Goal: Task Accomplishment & Management: Manage account settings

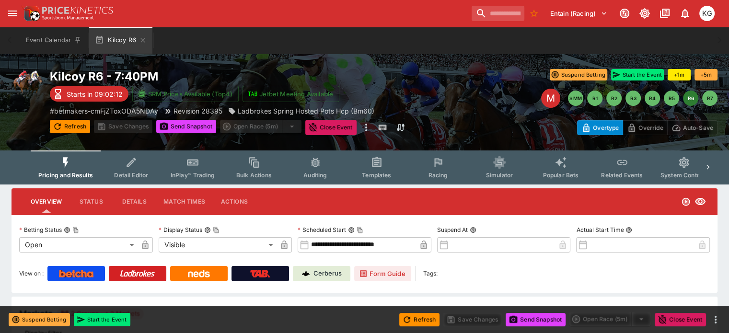
click at [444, 173] on span "Racing" at bounding box center [438, 175] width 20 height 7
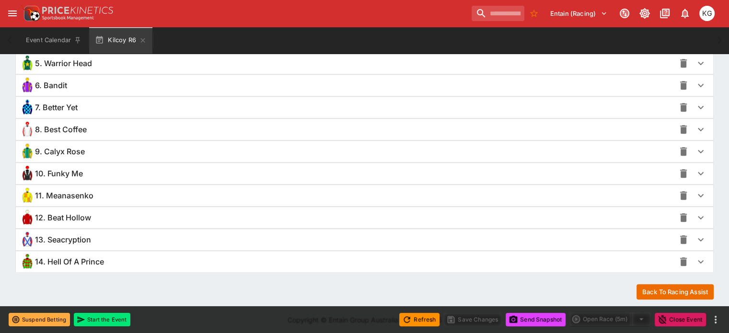
scroll to position [841, 0]
click at [695, 194] on icon "button" at bounding box center [701, 196] width 12 height 12
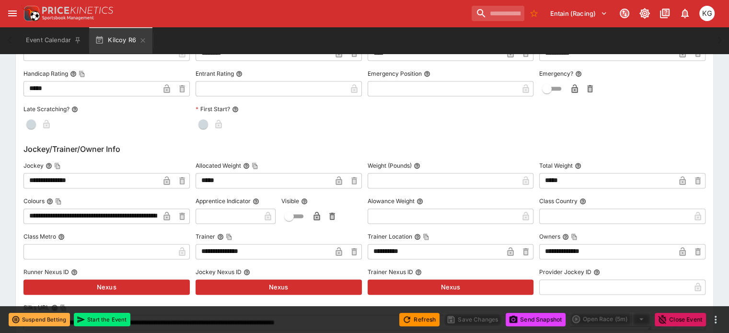
scroll to position [1176, 0]
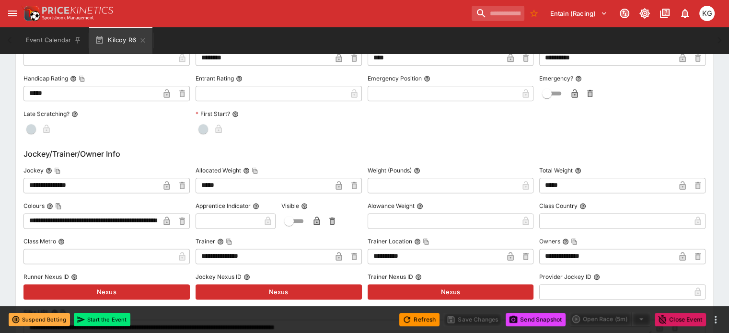
click at [169, 184] on icon "button" at bounding box center [166, 186] width 5 height 4
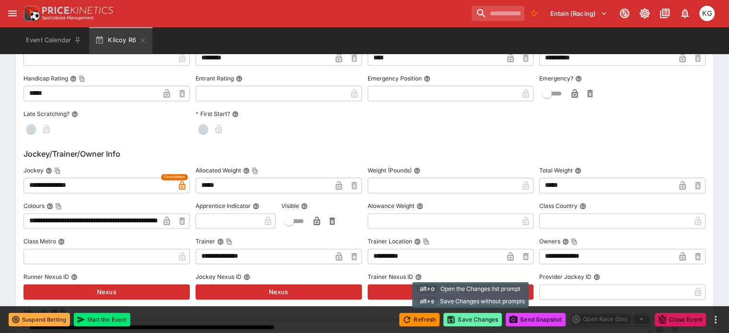
click at [482, 321] on button "Save Changes" at bounding box center [472, 319] width 58 height 13
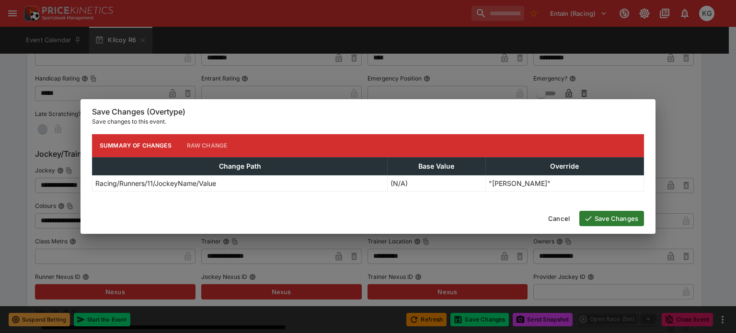
click at [609, 214] on button "Save Changes" at bounding box center [611, 218] width 65 height 15
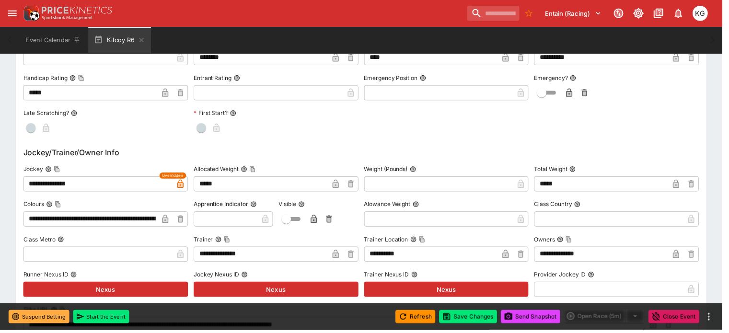
scroll to position [0, 0]
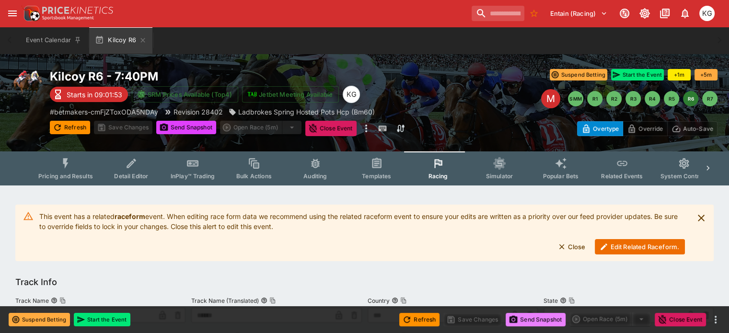
click at [548, 316] on button "Send Snapshot" at bounding box center [536, 319] width 60 height 13
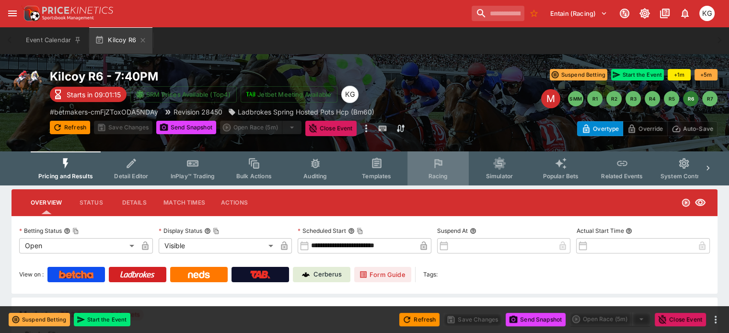
click at [448, 173] on span "Racing" at bounding box center [438, 176] width 20 height 7
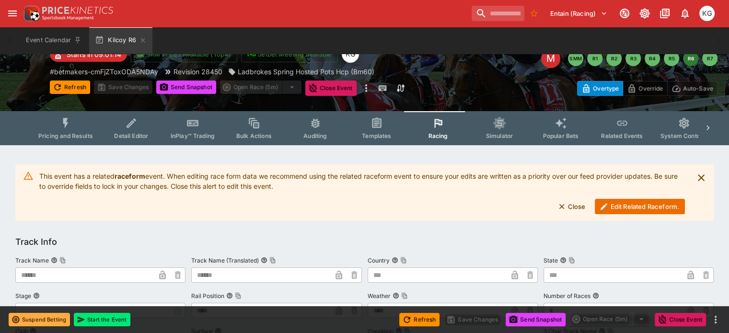
scroll to position [96, 0]
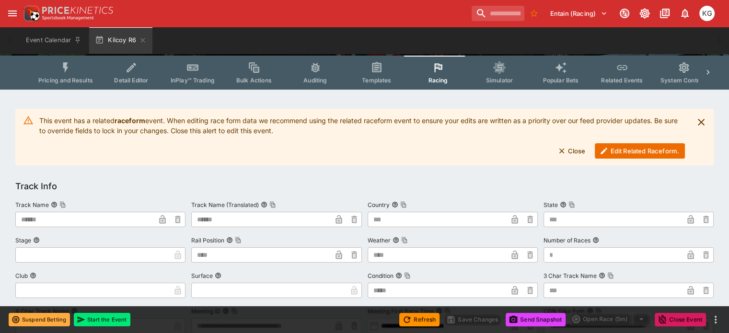
click at [622, 151] on button "Edit Related Raceform." at bounding box center [640, 150] width 90 height 15
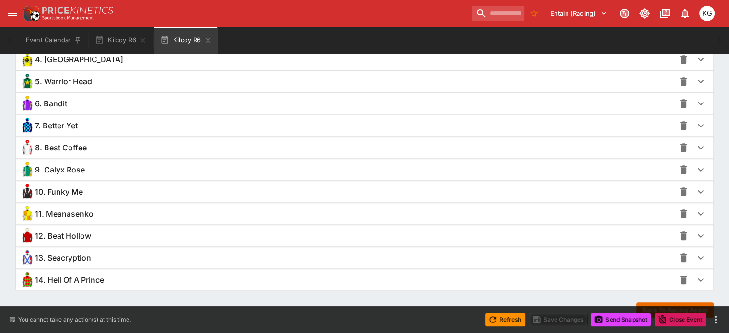
scroll to position [769, 0]
click at [698, 256] on icon "button" at bounding box center [701, 257] width 6 height 3
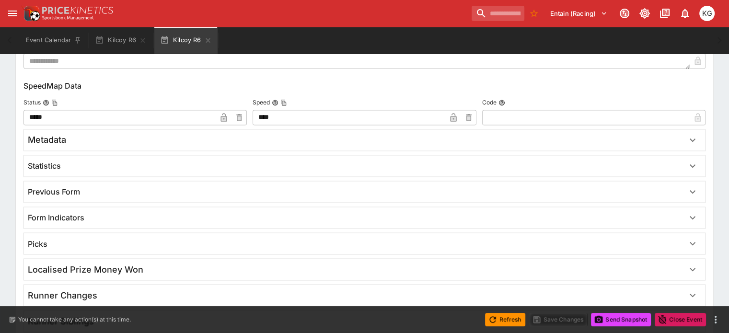
scroll to position [1672, 0]
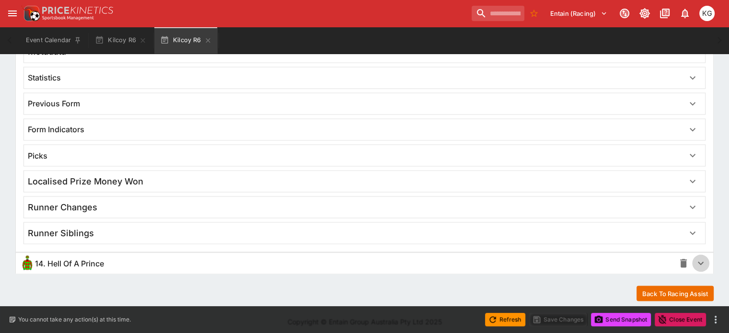
click at [698, 262] on icon "button" at bounding box center [701, 263] width 6 height 3
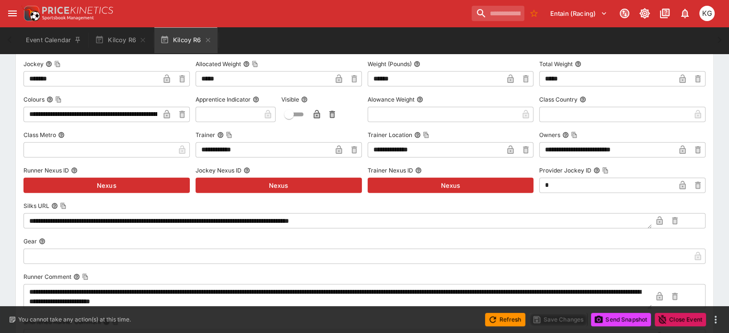
scroll to position [2152, 0]
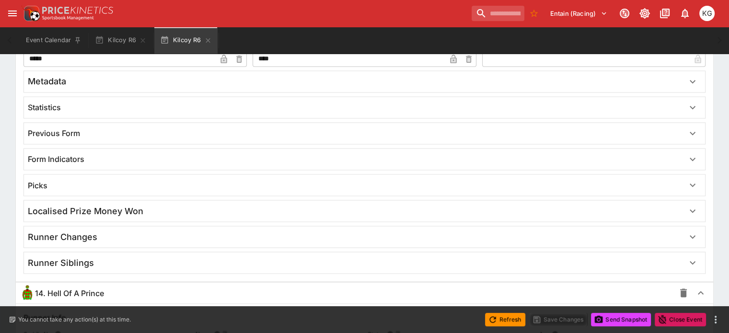
drag, startPoint x: 85, startPoint y: 110, endPoint x: 1, endPoint y: -69, distance: 198.1
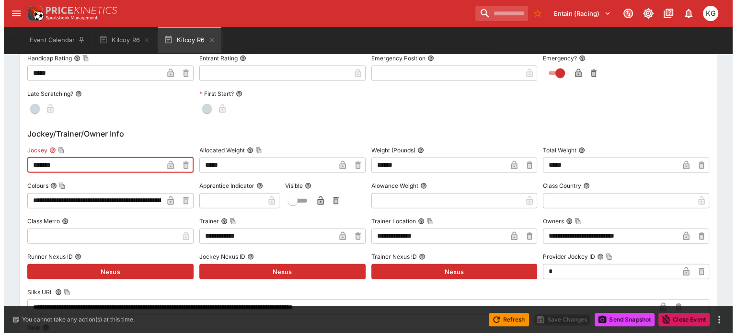
scroll to position [2097, 0]
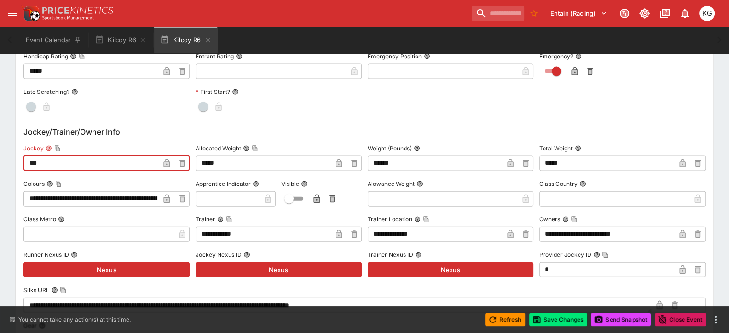
type input "***"
click at [169, 162] on icon "button" at bounding box center [166, 164] width 5 height 4
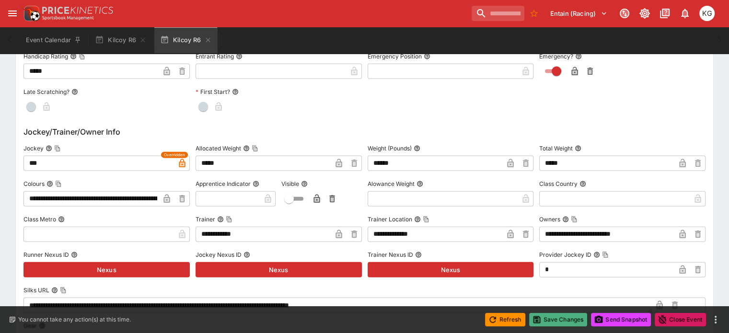
click at [562, 321] on button "Save Changes" at bounding box center [558, 319] width 58 height 13
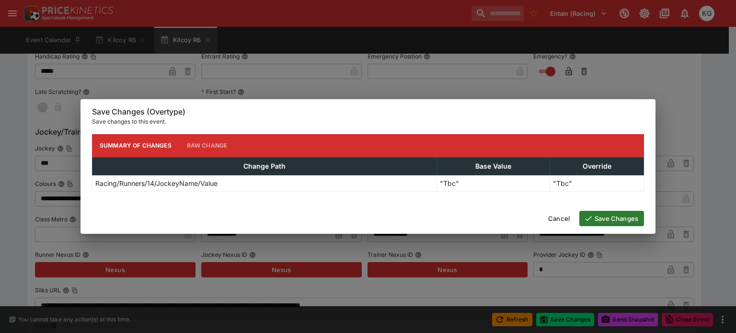
click at [613, 215] on button "Save Changes" at bounding box center [611, 218] width 65 height 15
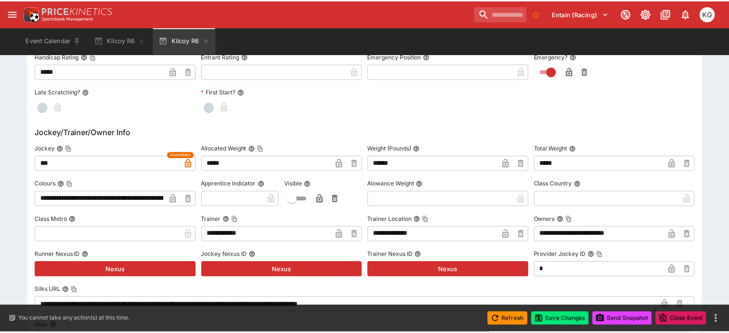
scroll to position [0, 0]
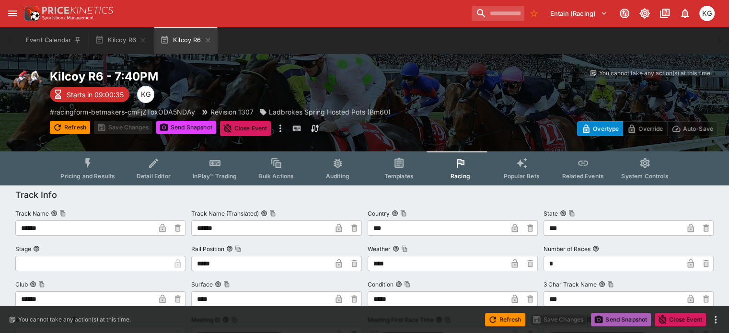
click at [623, 317] on button "Send Snapshot" at bounding box center [621, 319] width 60 height 13
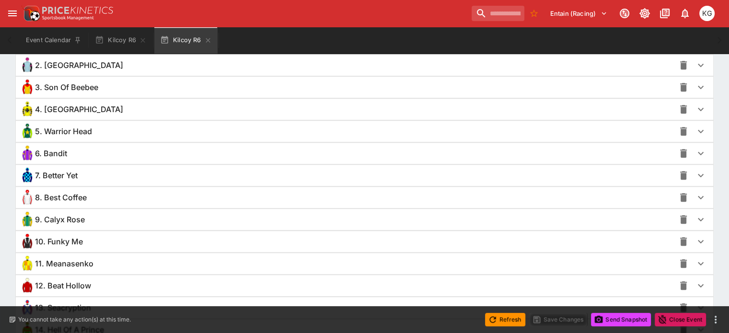
scroll to position [787, 0]
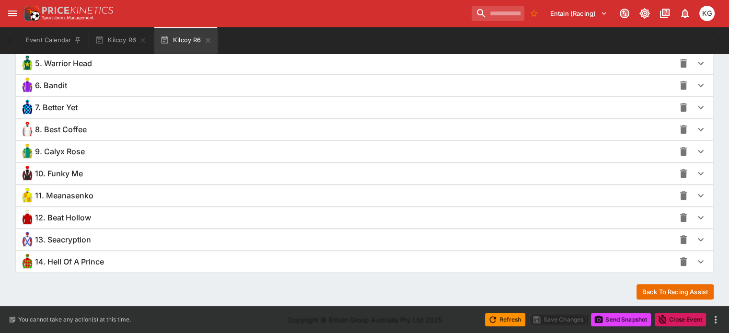
click at [695, 260] on icon "button" at bounding box center [701, 262] width 12 height 12
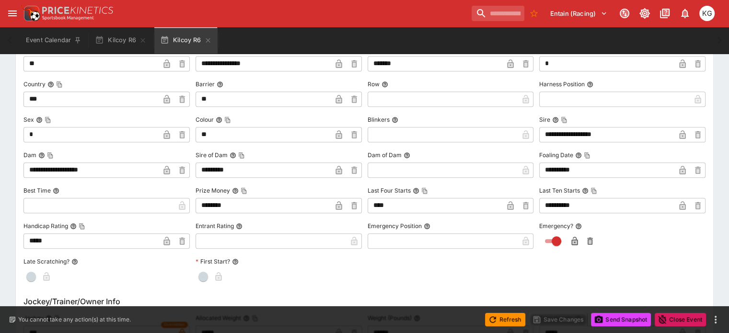
scroll to position [1122, 0]
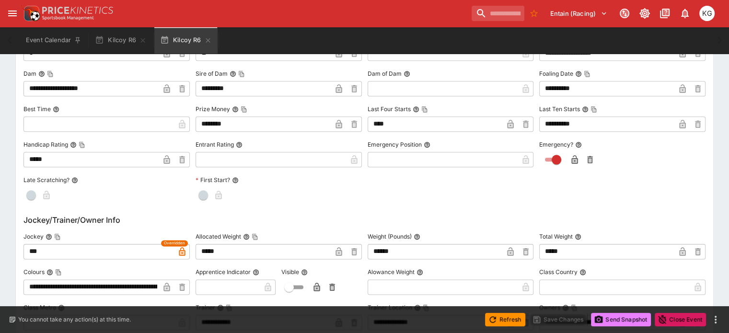
click at [629, 322] on button "Send Snapshot" at bounding box center [621, 319] width 60 height 13
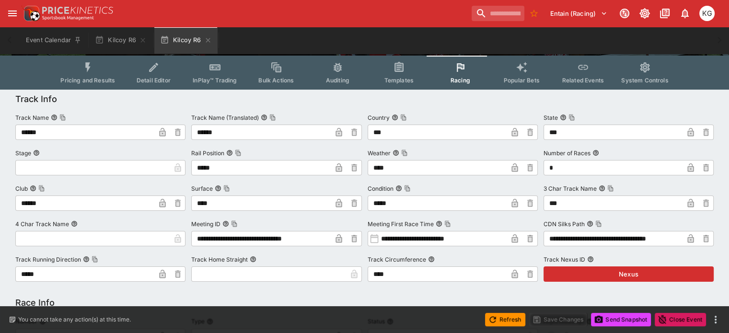
scroll to position [144, 0]
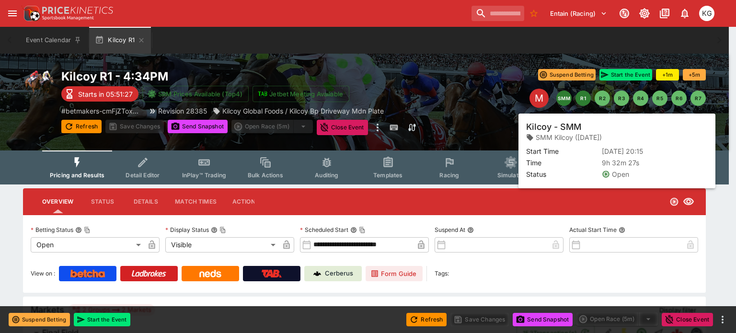
click at [564, 98] on button "SMM" at bounding box center [563, 98] width 15 height 15
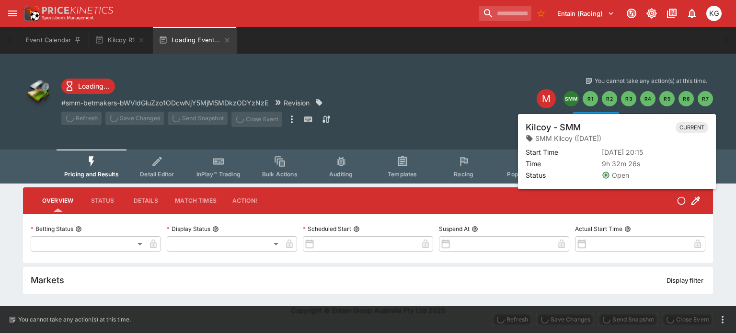
type input "**********"
type input "*******"
type input "**********"
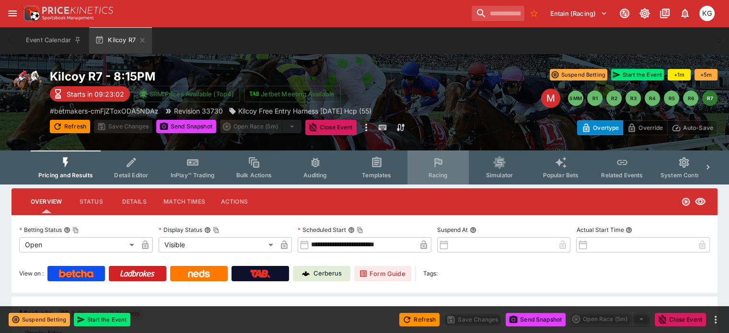
click at [440, 173] on span "Racing" at bounding box center [438, 175] width 20 height 7
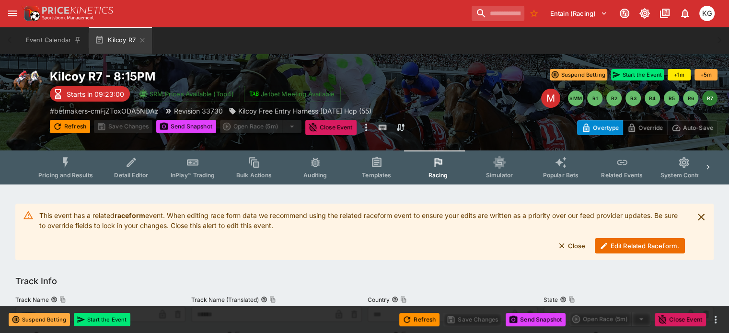
click at [622, 248] on button "Edit Related Raceform." at bounding box center [640, 245] width 90 height 15
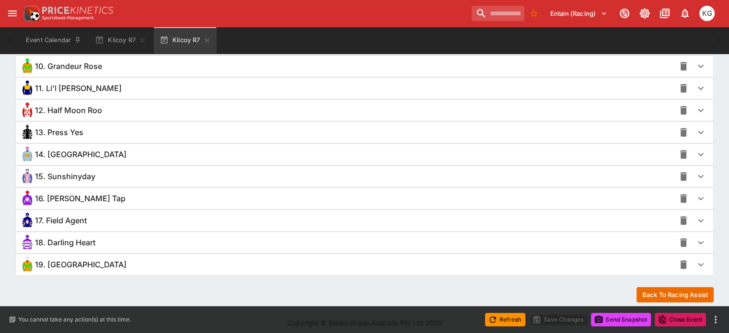
scroll to position [896, 0]
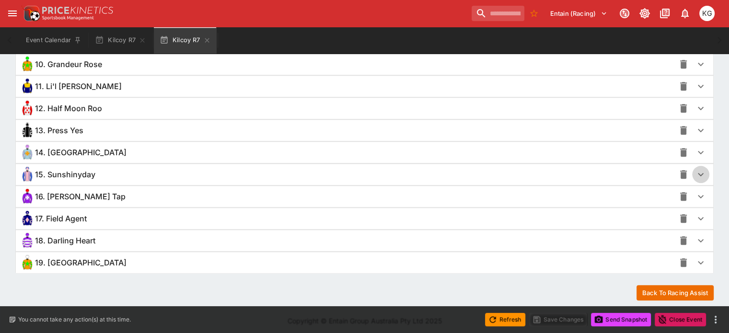
click at [695, 169] on icon "button" at bounding box center [701, 175] width 12 height 12
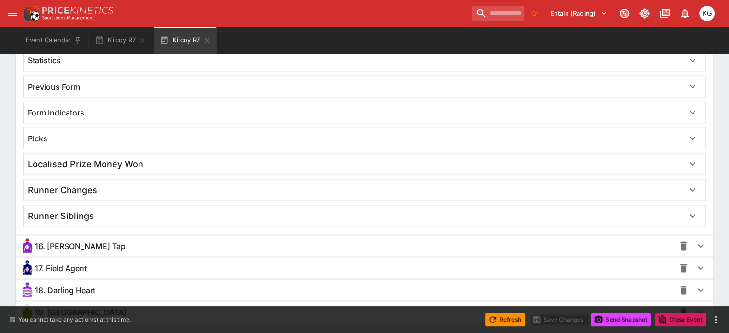
scroll to position [1782, 0]
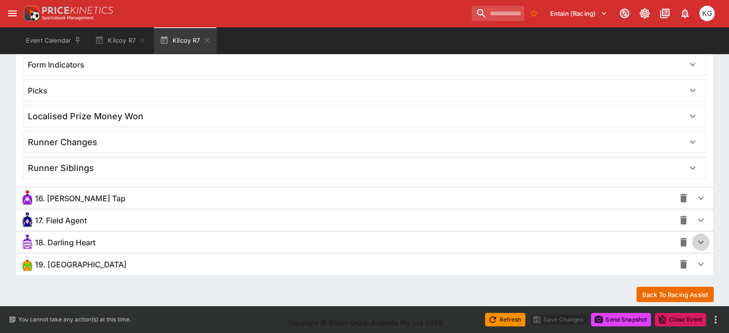
click at [695, 236] on icon "button" at bounding box center [701, 242] width 12 height 12
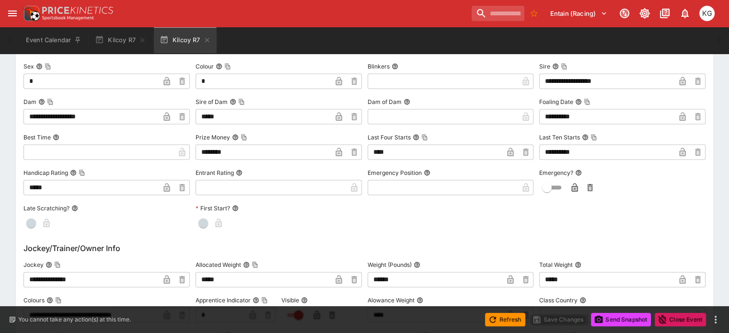
scroll to position [2117, 0]
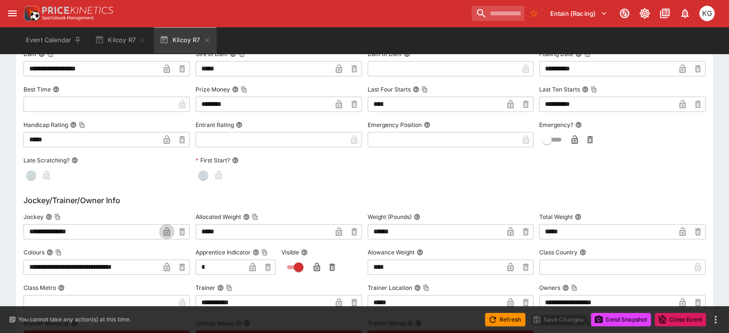
click at [169, 231] on icon "button" at bounding box center [166, 233] width 5 height 4
click at [255, 266] on icon "button" at bounding box center [252, 268] width 5 height 4
click at [322, 260] on button "button" at bounding box center [316, 267] width 15 height 15
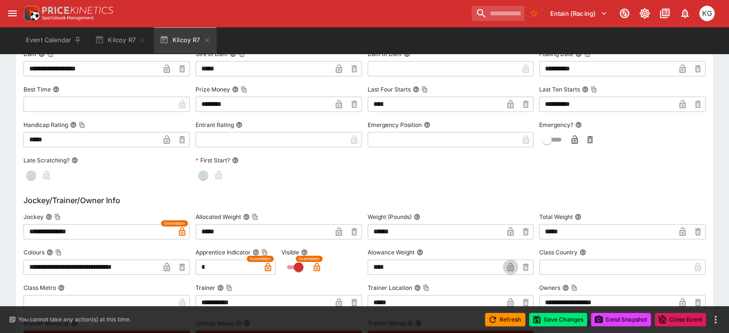
click at [508, 266] on icon "button" at bounding box center [510, 268] width 5 height 4
click at [560, 322] on button "Save Changes" at bounding box center [558, 319] width 58 height 13
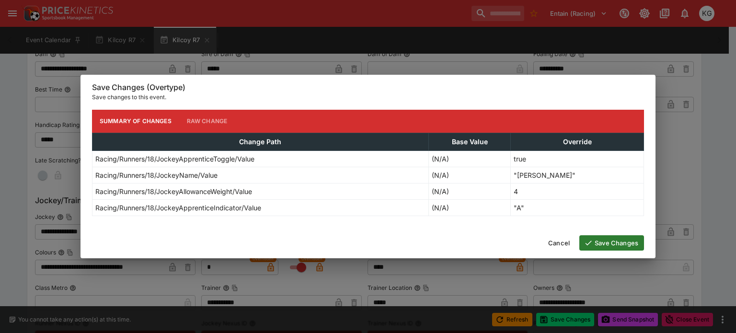
click at [605, 242] on button "Save Changes" at bounding box center [611, 242] width 65 height 15
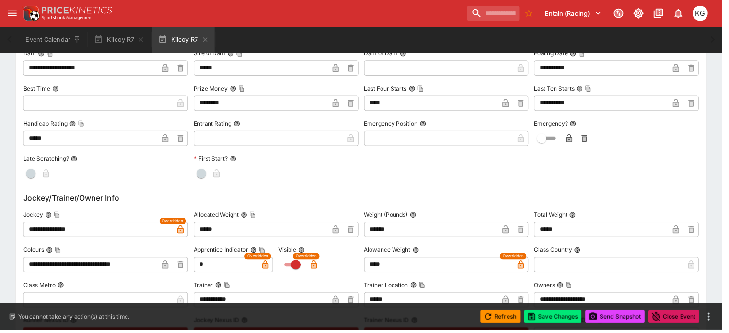
scroll to position [0, 0]
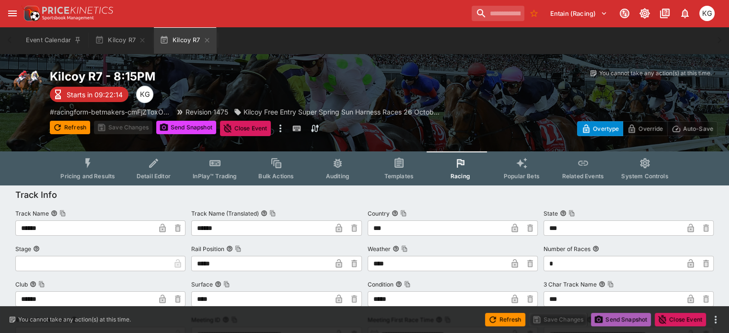
click at [611, 314] on button "Send Snapshot" at bounding box center [621, 319] width 60 height 13
